Goal: Transaction & Acquisition: Obtain resource

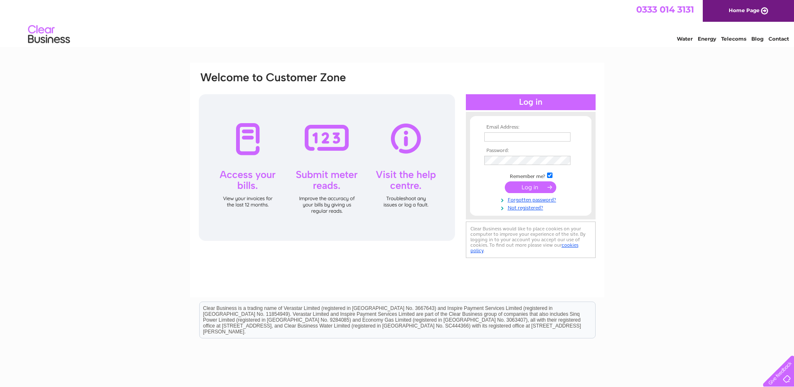
type input "[PERSON_NAME][EMAIL_ADDRESS][PERSON_NAME][PERSON_NAME][DOMAIN_NAME]"
click at [531, 187] on input "submit" at bounding box center [529, 187] width 51 height 12
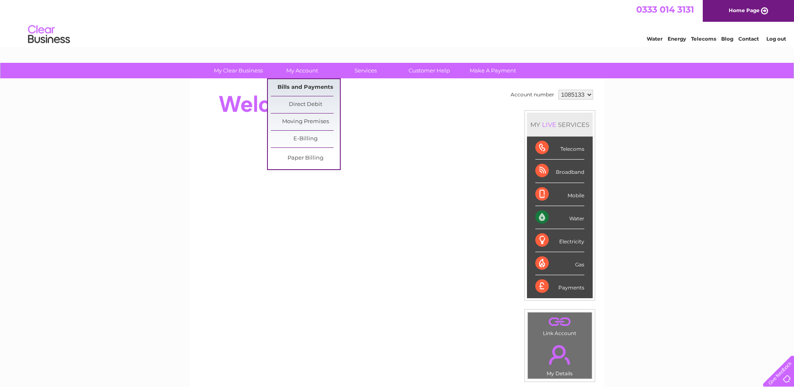
click at [292, 87] on link "Bills and Payments" at bounding box center [305, 87] width 69 height 17
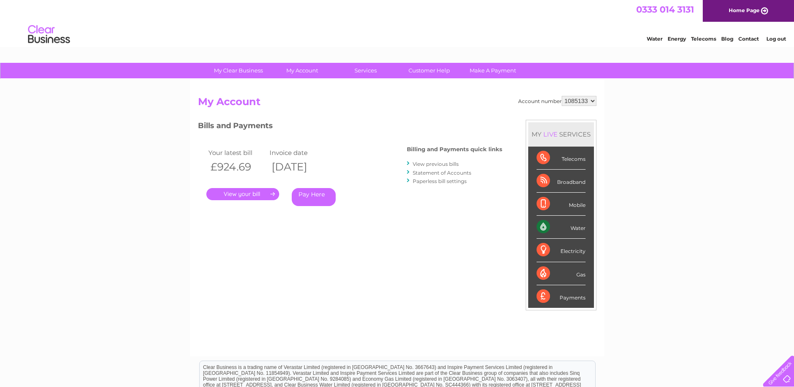
click at [256, 192] on link "." at bounding box center [242, 194] width 73 height 12
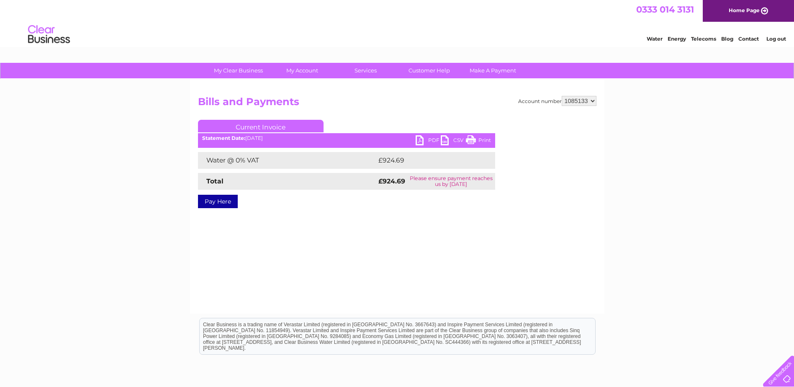
click at [431, 140] on link "PDF" at bounding box center [427, 141] width 25 height 12
click at [773, 37] on link "Log out" at bounding box center [776, 39] width 20 height 6
